Goal: Obtain resource: Download file/media

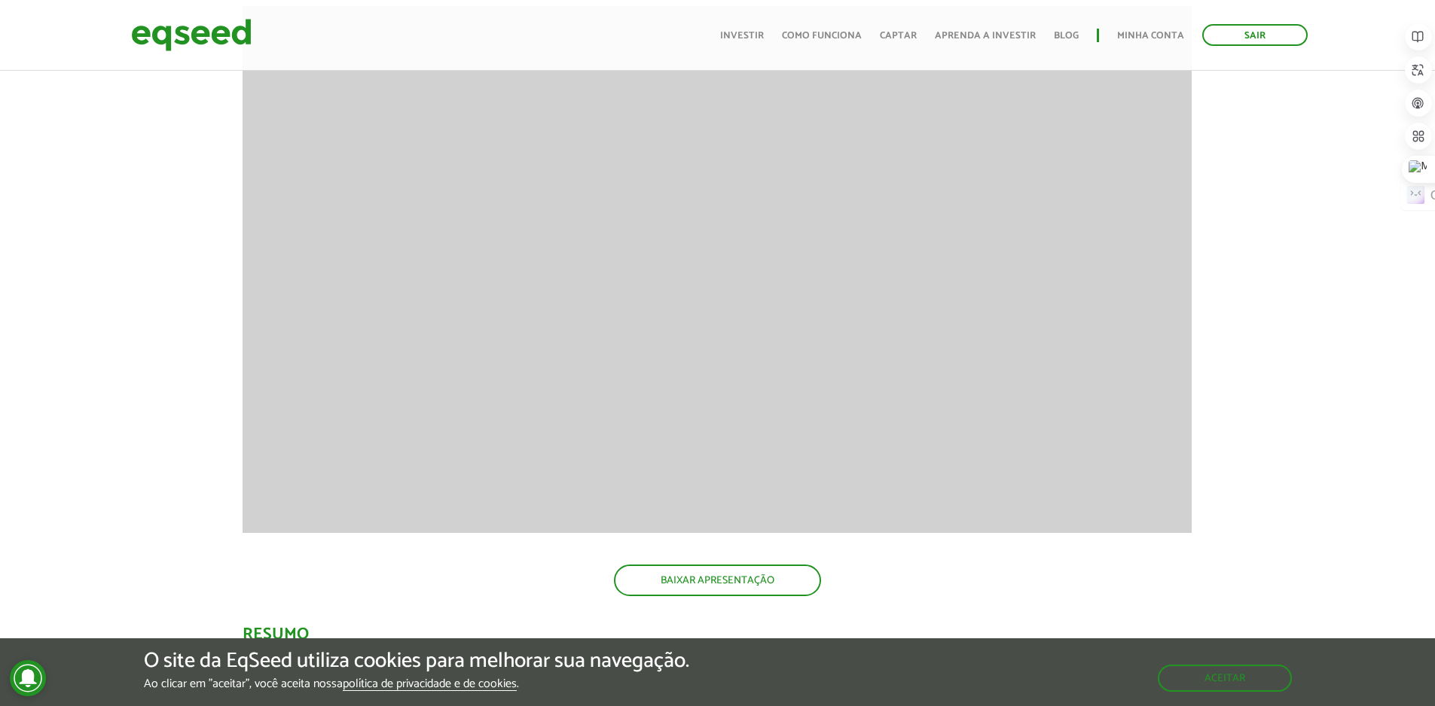
scroll to position [2073, 0]
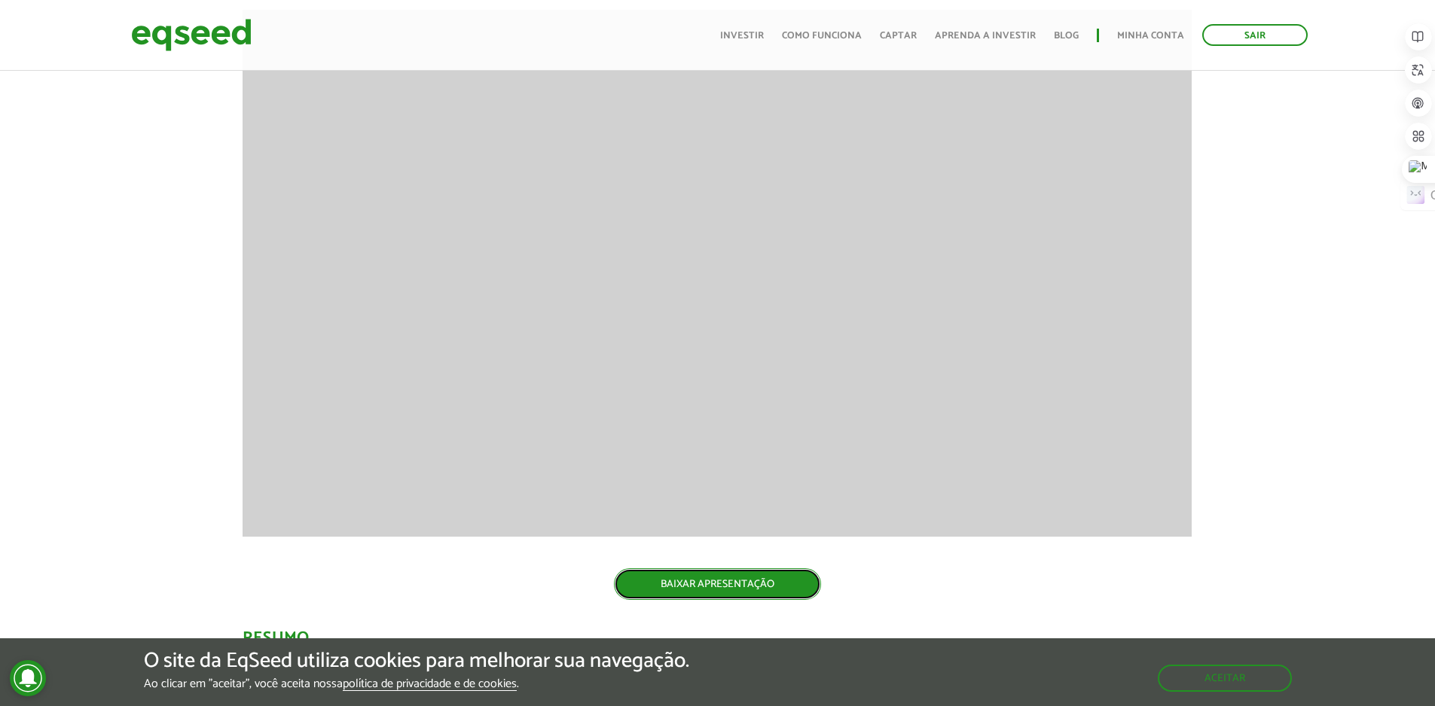
click at [741, 581] on link "BAIXAR APRESENTAÇÃO" at bounding box center [717, 585] width 207 height 32
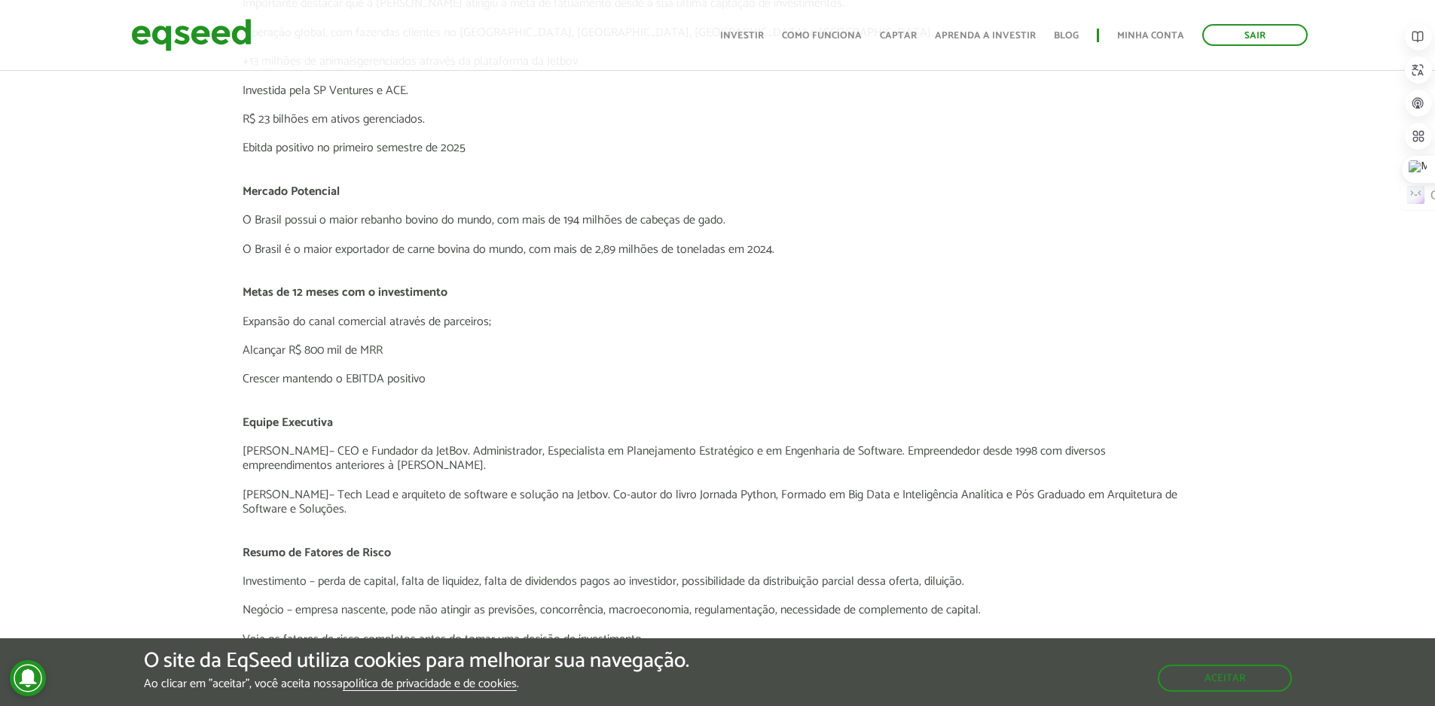
scroll to position [3504, 0]
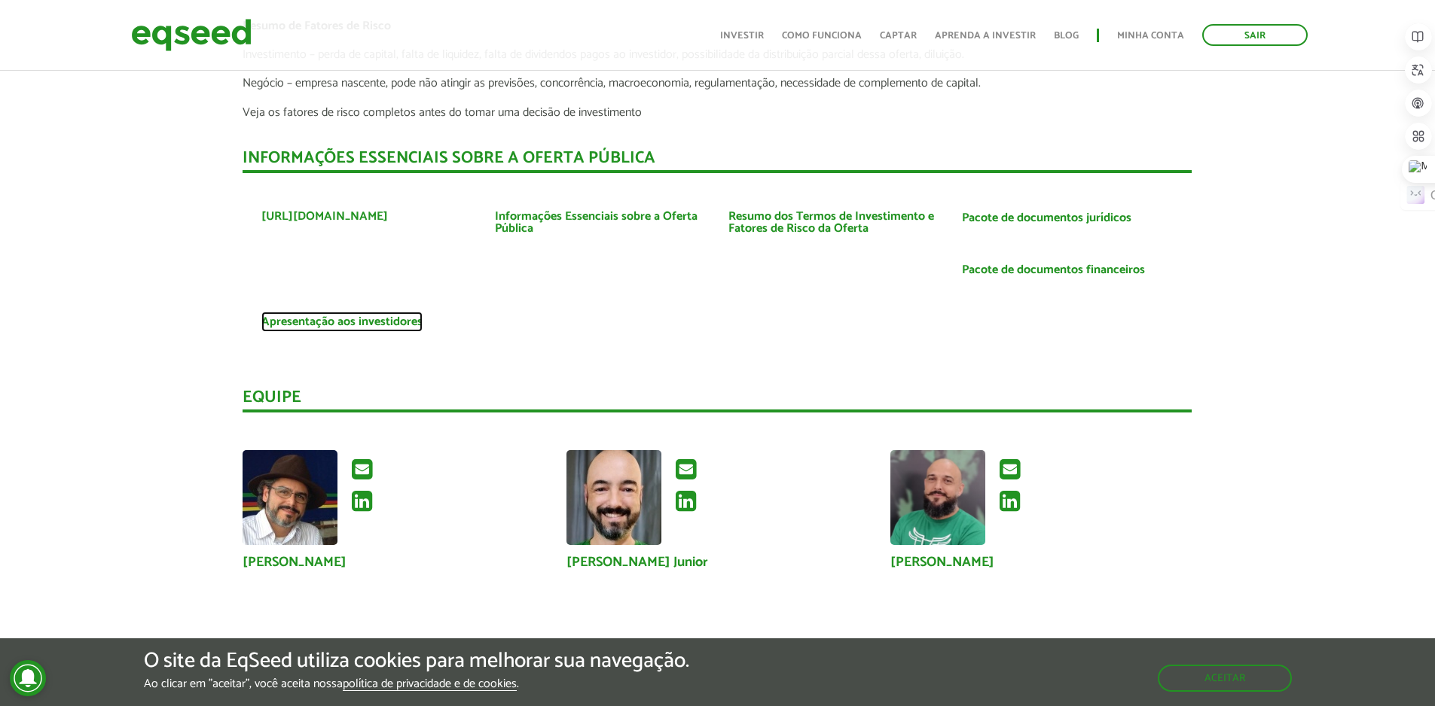
click at [401, 328] on link "Apresentação aos investidores" at bounding box center [341, 322] width 161 height 12
click at [1053, 267] on link "Pacote de documentos financeiros" at bounding box center [1053, 270] width 183 height 12
click at [865, 225] on link "Resumo dos Termos de Investimento e Fatores de Risco da Oferta" at bounding box center [833, 223] width 211 height 24
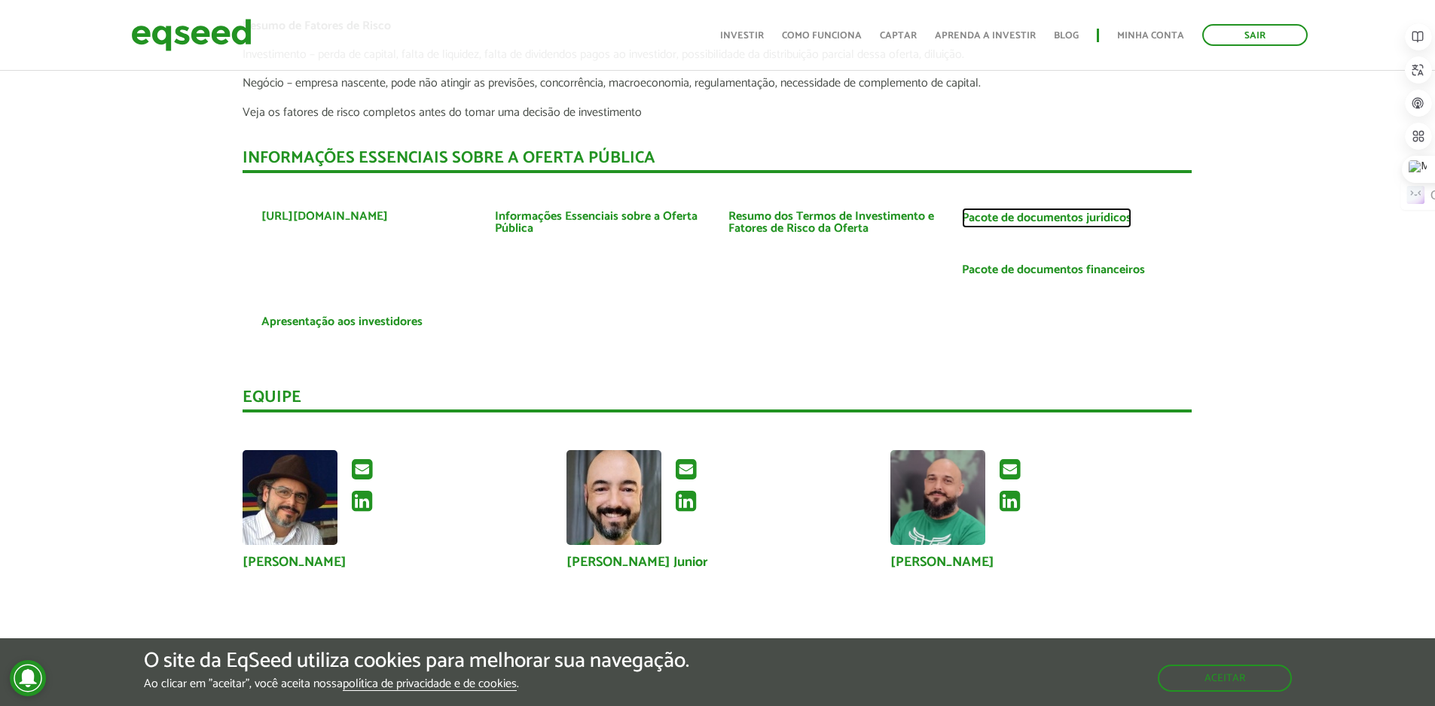
click at [1035, 218] on link "Pacote de documentos jurídicos" at bounding box center [1046, 218] width 169 height 12
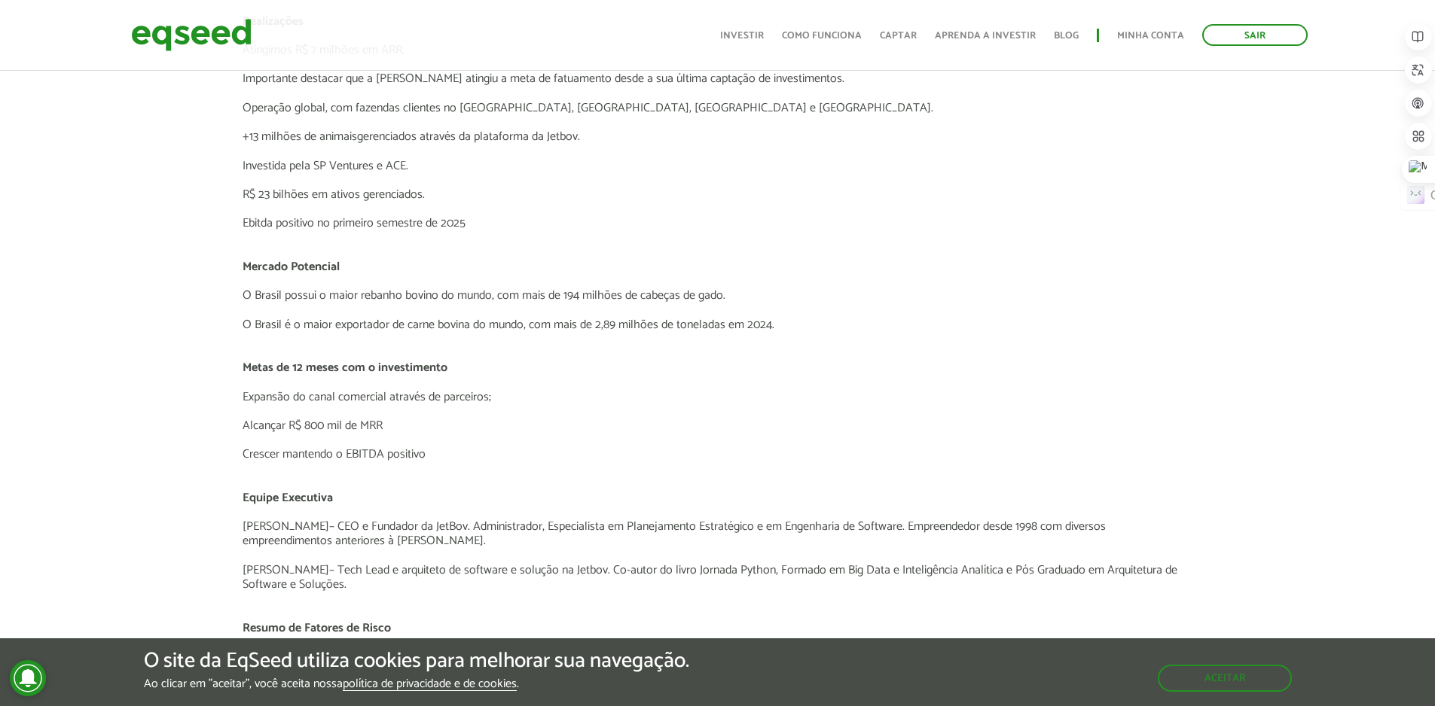
scroll to position [2450, 0]
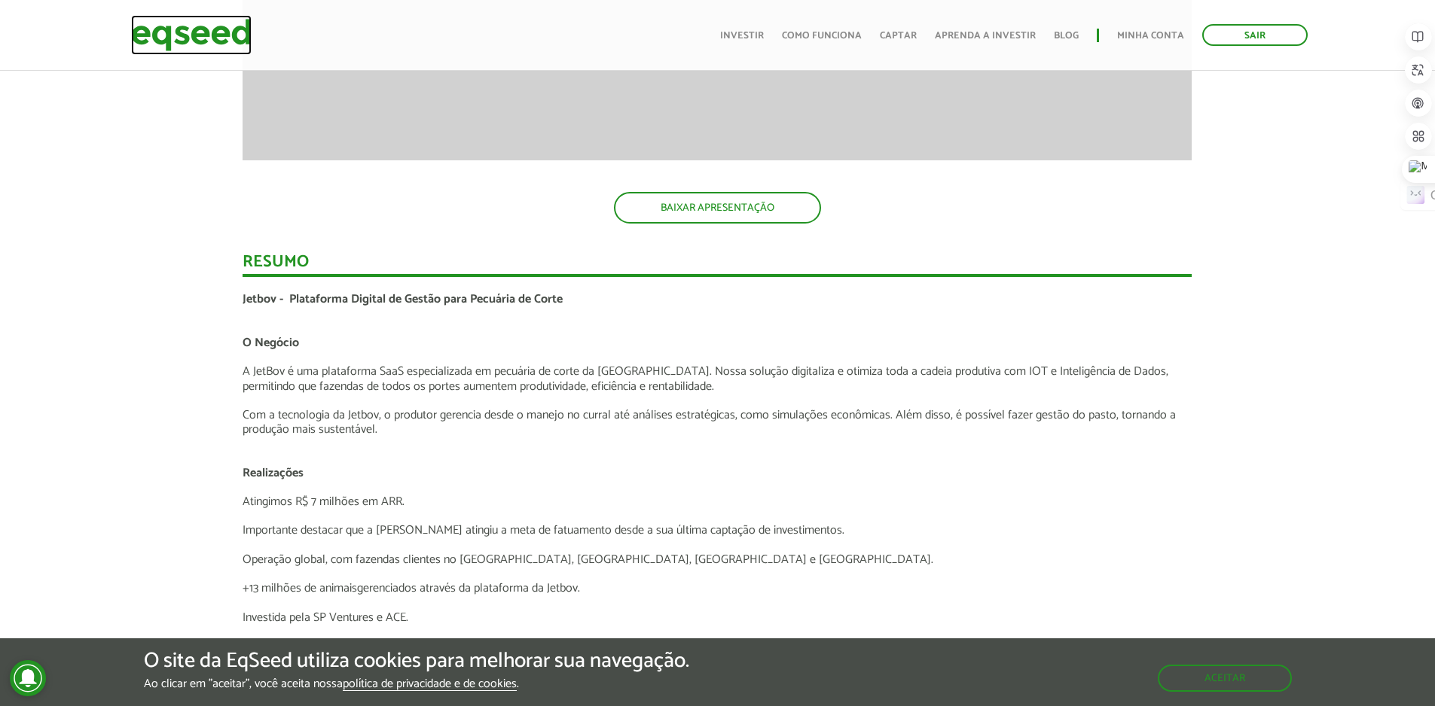
click at [178, 20] on img at bounding box center [191, 35] width 121 height 40
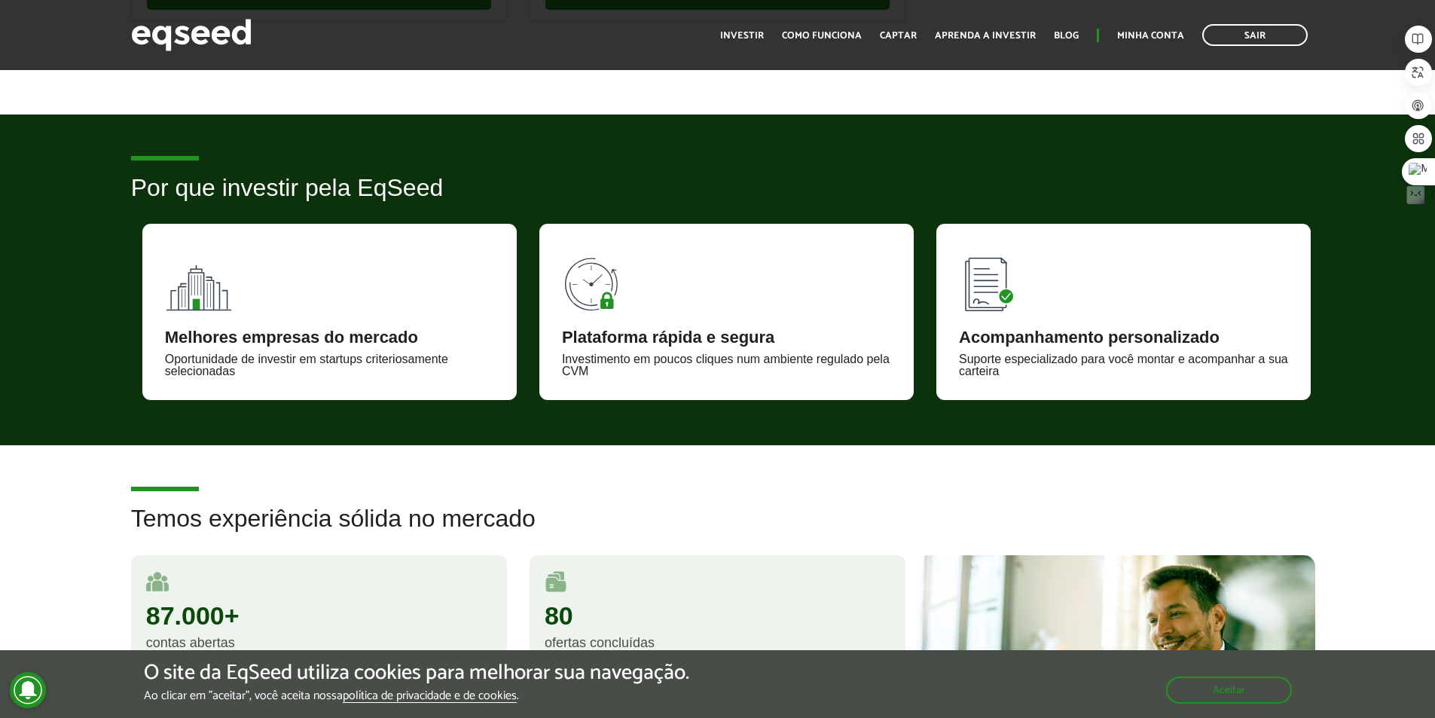
scroll to position [1205, 0]
